Goal: Communication & Community: Participate in discussion

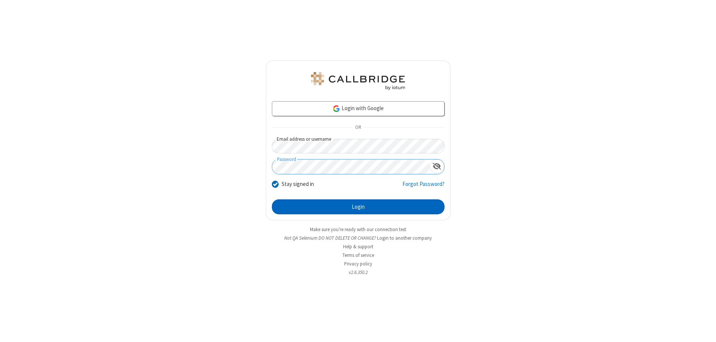
click at [358, 207] on button "Login" at bounding box center [358, 206] width 173 height 15
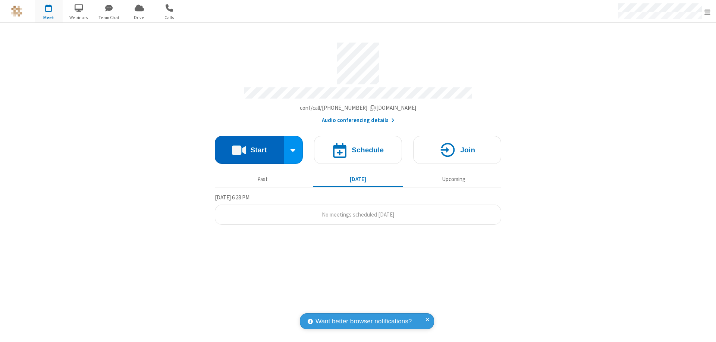
click at [249, 146] on button "Start" at bounding box center [249, 150] width 69 height 28
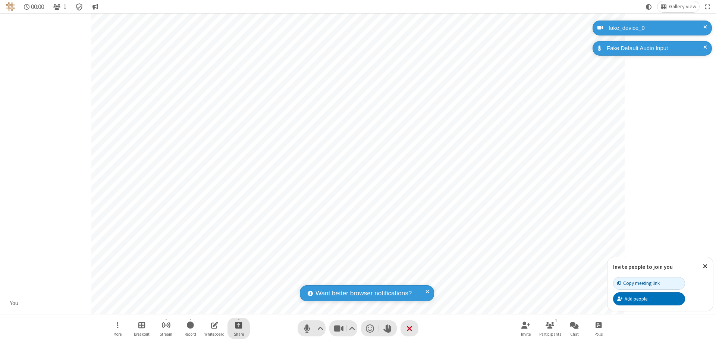
click at [239, 325] on span "Start sharing" at bounding box center [238, 324] width 7 height 9
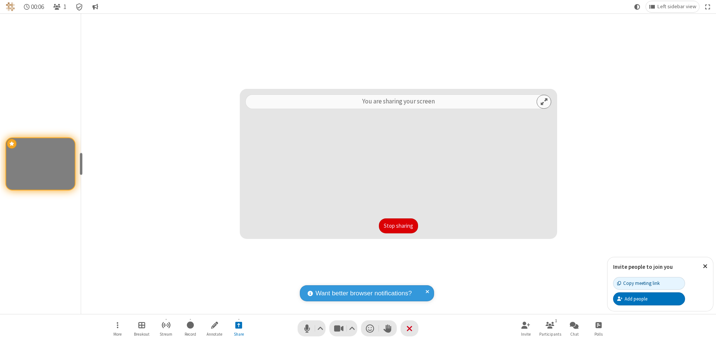
click at [398, 226] on button "Stop sharing" at bounding box center [398, 225] width 39 height 15
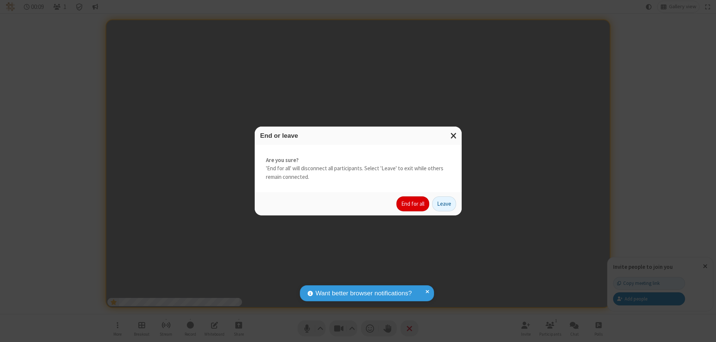
click at [413, 204] on button "End for all" at bounding box center [413, 203] width 33 height 15
